Goal: Check status: Check status

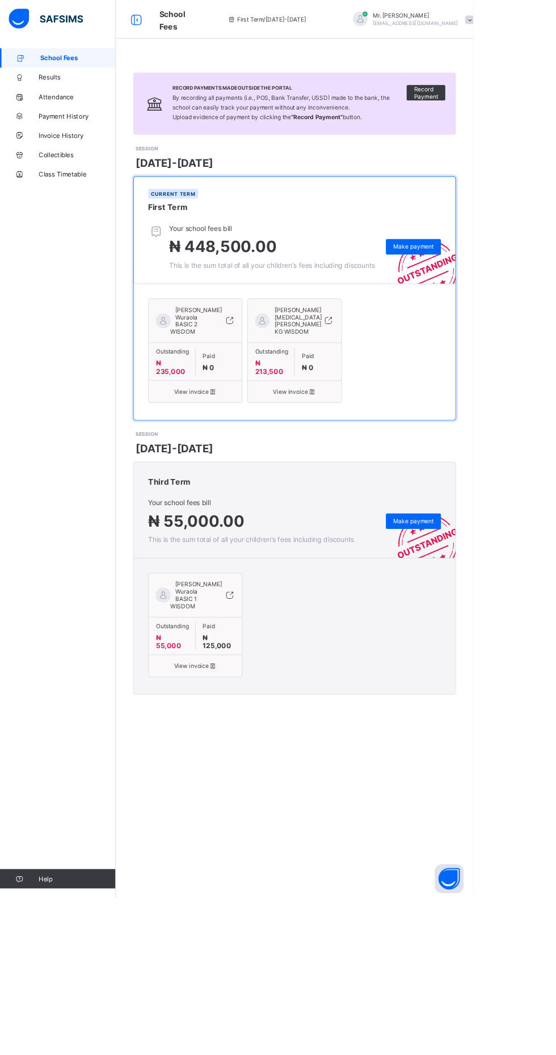
click at [212, 402] on div "[PERSON_NAME] Wuraola BASIC 2 WISDOM" at bounding box center [229, 381] width 109 height 43
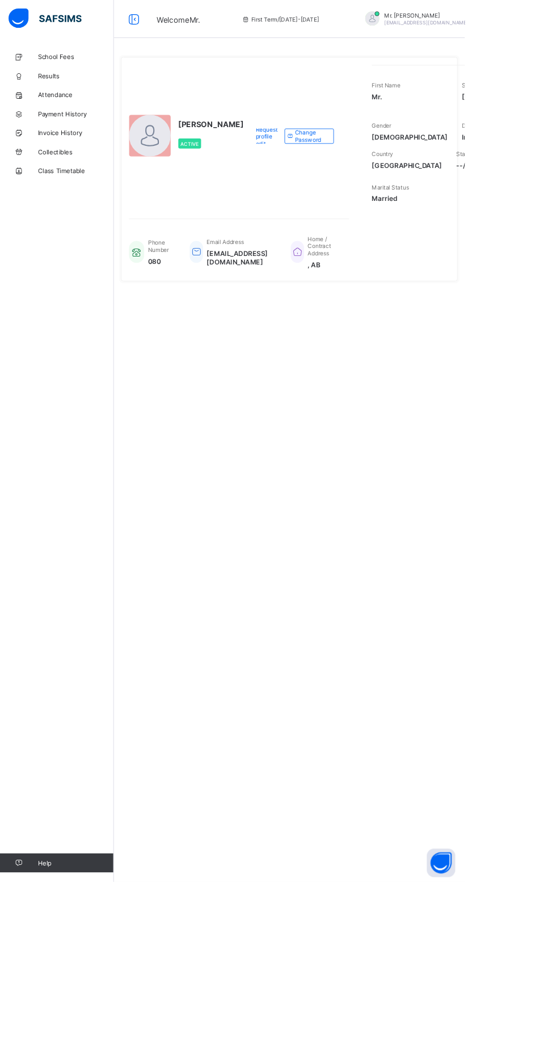
click at [61, 71] on span "School Fees" at bounding box center [90, 68] width 91 height 9
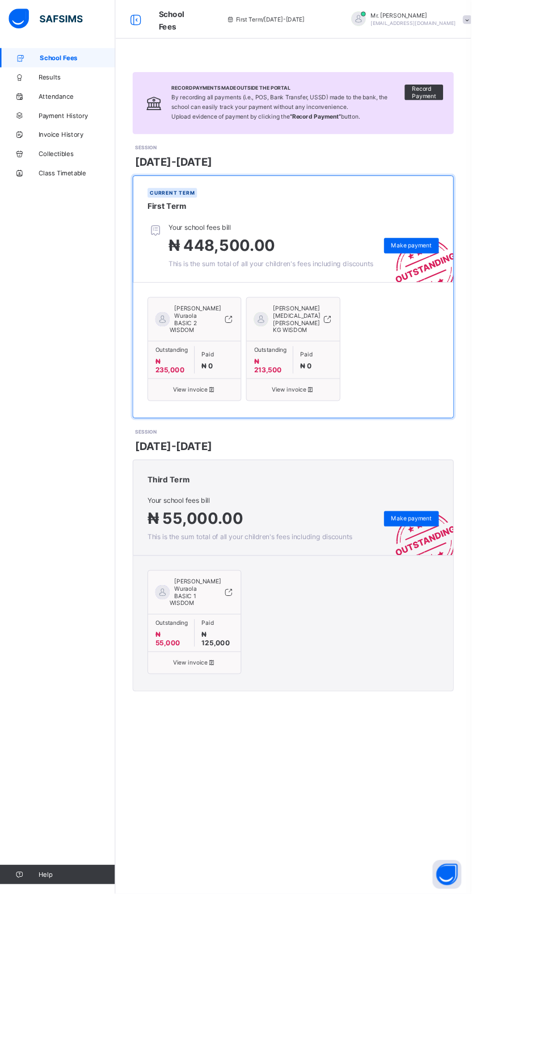
click at [339, 441] on div "Outstanding ₦ 213,500" at bounding box center [318, 424] width 55 height 32
